Goal: Find specific page/section: Find specific page/section

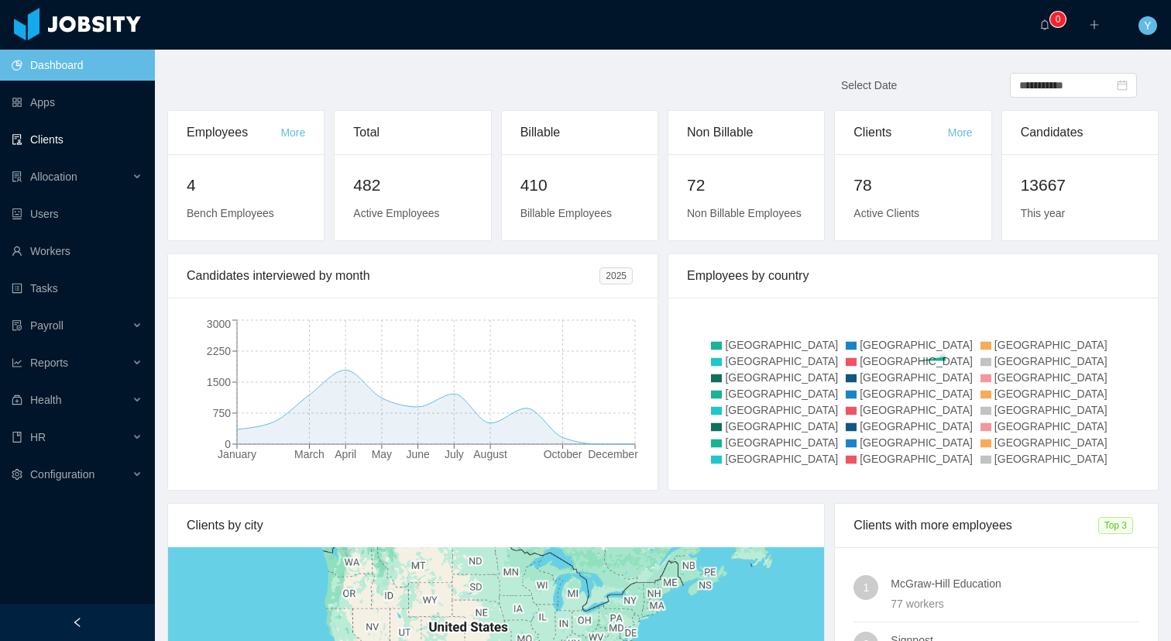
click at [88, 142] on link "Clients" at bounding box center [77, 139] width 131 height 31
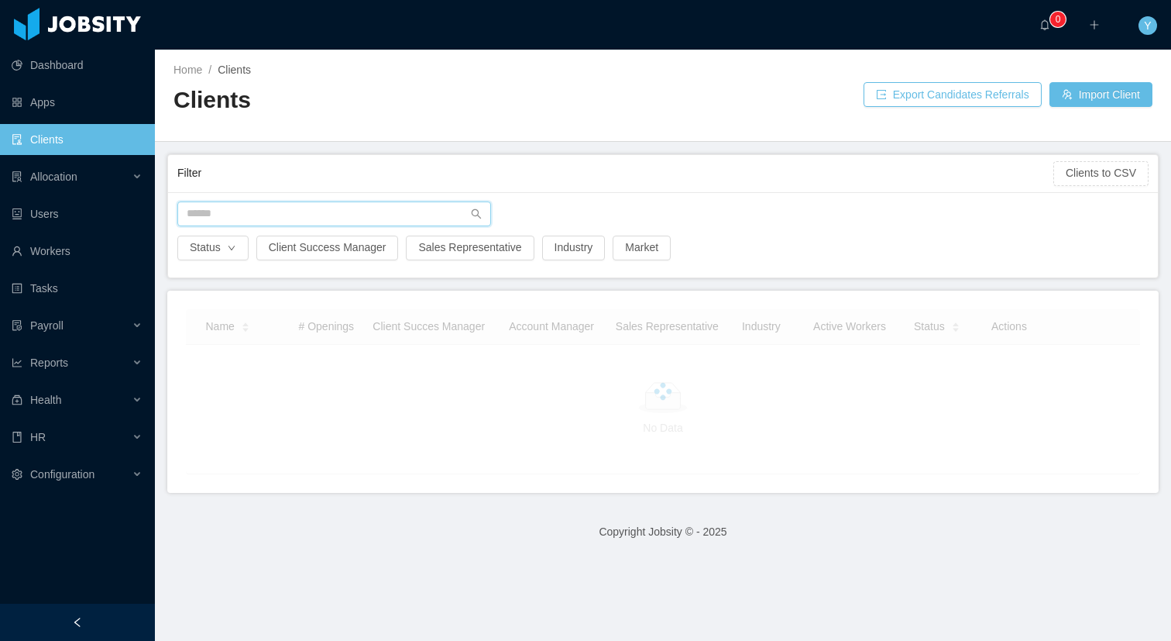
click at [262, 209] on input "text" at bounding box center [334, 213] width 314 height 25
type input "*"
type input "***"
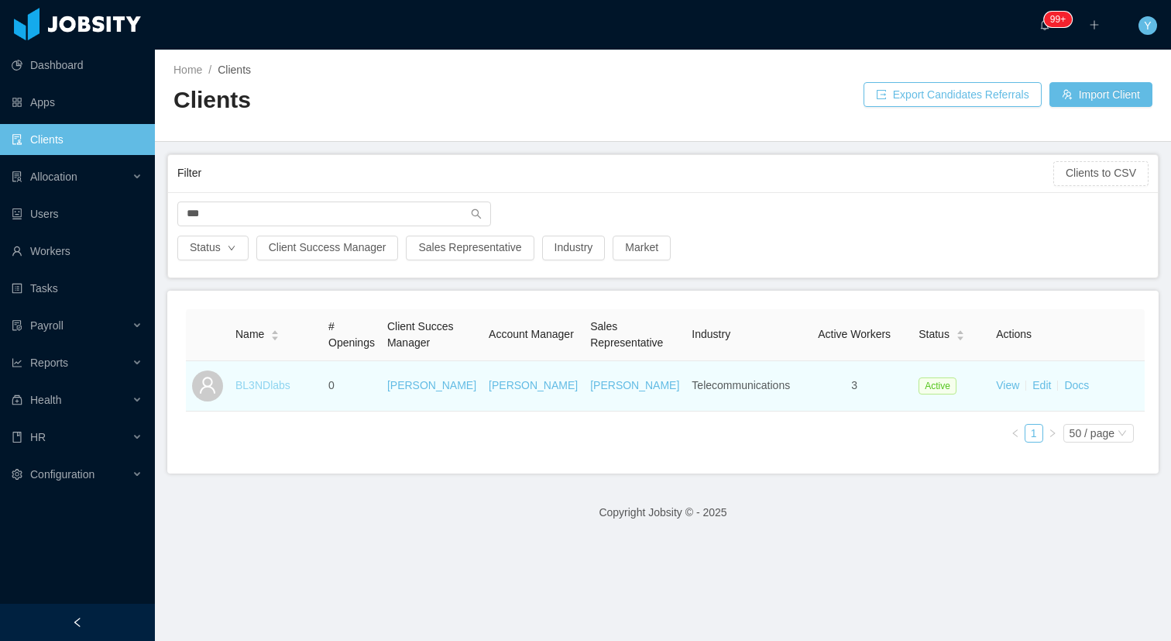
click at [264, 386] on link "BL3NDlabs" at bounding box center [262, 385] width 55 height 12
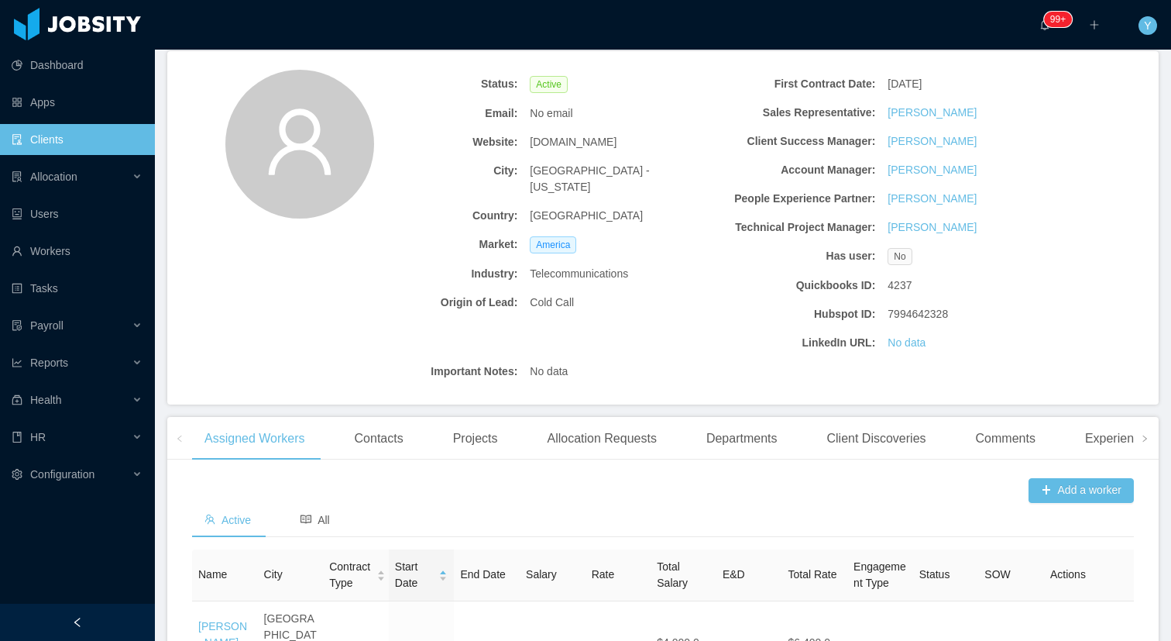
scroll to position [67, 0]
